Goal: Register for event/course

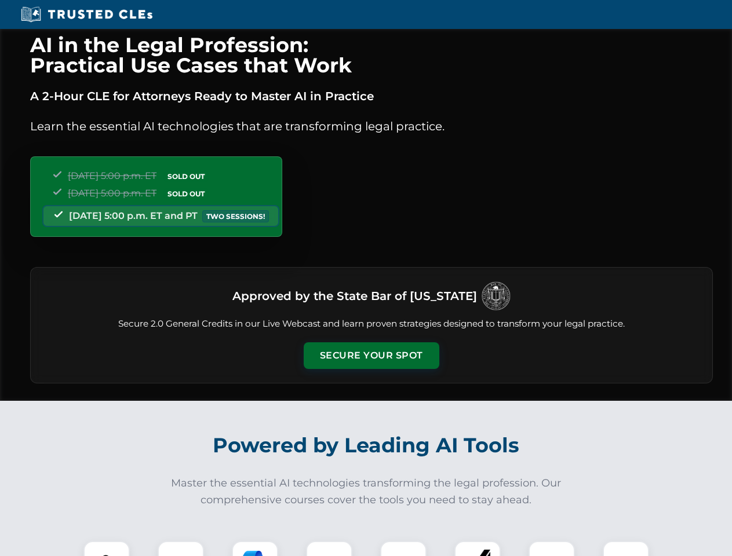
click at [371, 356] on button "Secure Your Spot" at bounding box center [372, 355] width 136 height 27
click at [107, 549] on img at bounding box center [107, 564] width 34 height 34
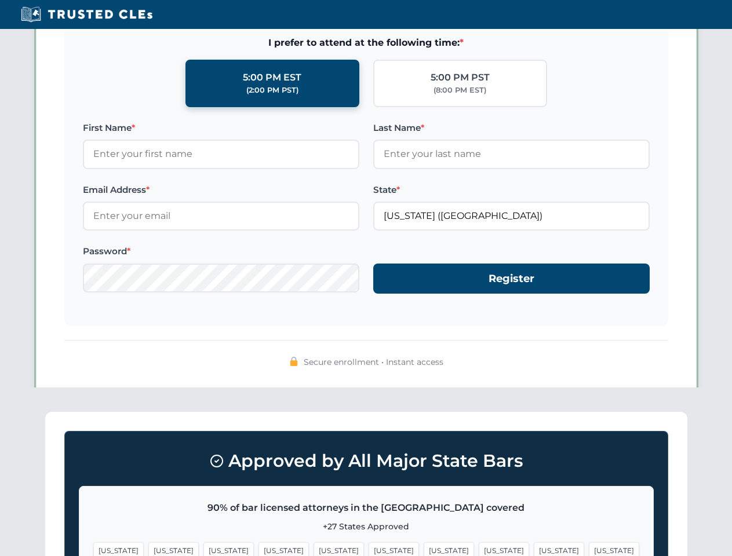
click at [423, 549] on span "[US_STATE]" at bounding box center [448, 550] width 50 height 17
click at [534, 549] on span "[US_STATE]" at bounding box center [559, 550] width 50 height 17
